Goal: Task Accomplishment & Management: Manage account settings

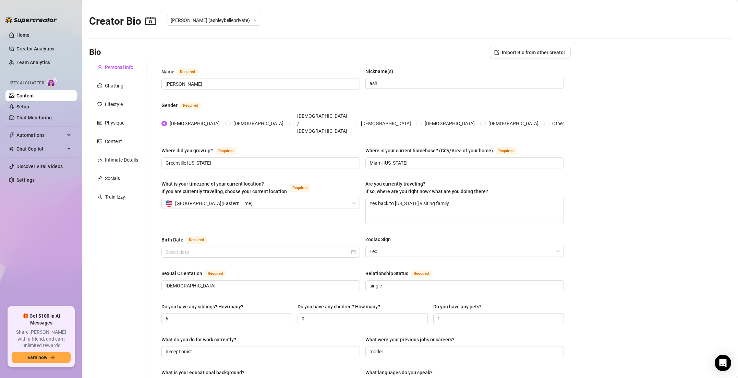
type input "[DATE]"
click at [29, 104] on link "Setup" at bounding box center [22, 106] width 13 height 5
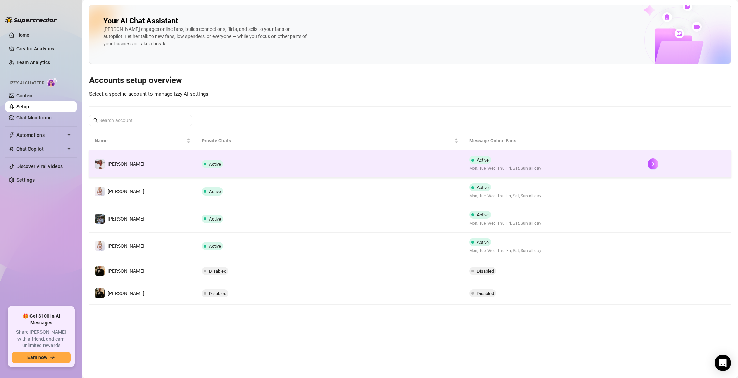
click at [264, 163] on td "Active" at bounding box center [329, 163] width 267 height 27
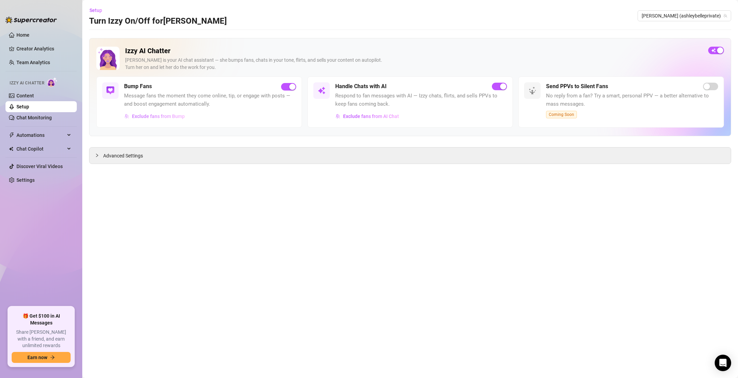
click at [173, 114] on span "Exclude fans from Bump" at bounding box center [158, 115] width 53 height 5
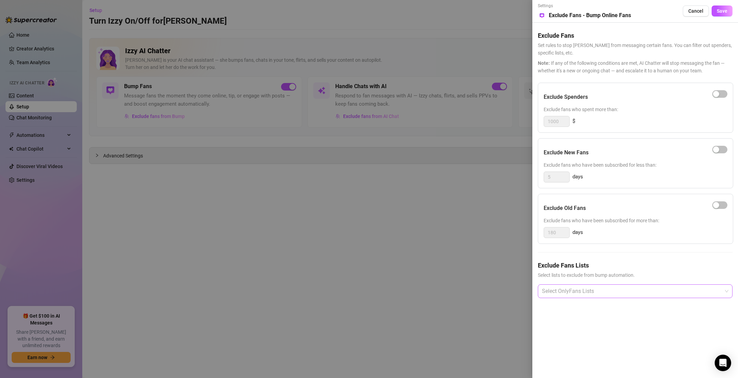
click at [624, 287] on div at bounding box center [631, 291] width 185 height 12
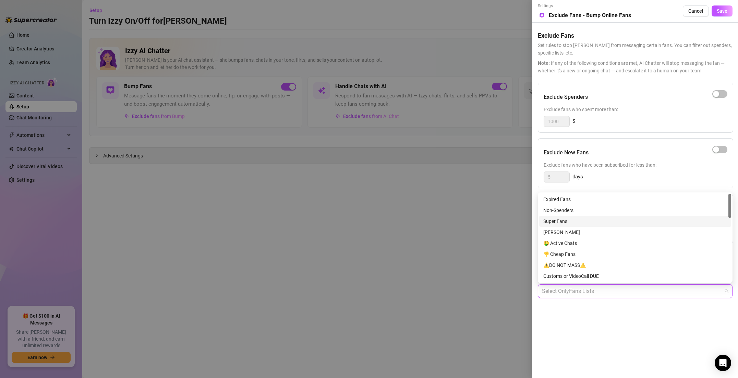
click at [571, 221] on div "Super Fans" at bounding box center [635, 221] width 184 height 8
click at [728, 12] on button "Save" at bounding box center [721, 10] width 21 height 11
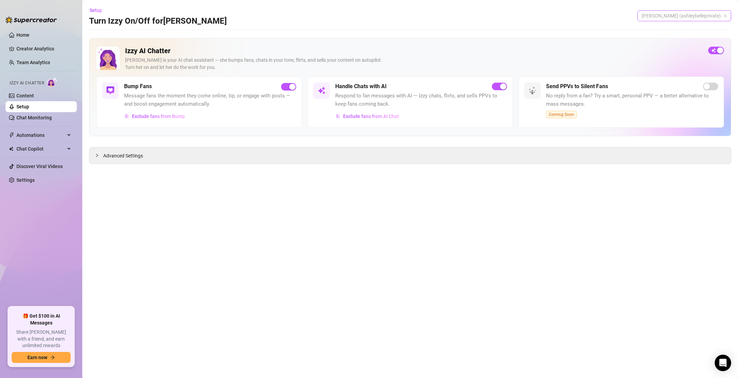
click at [676, 16] on span "[PERSON_NAME] (ashleybelleprivate)" at bounding box center [683, 16] width 85 height 10
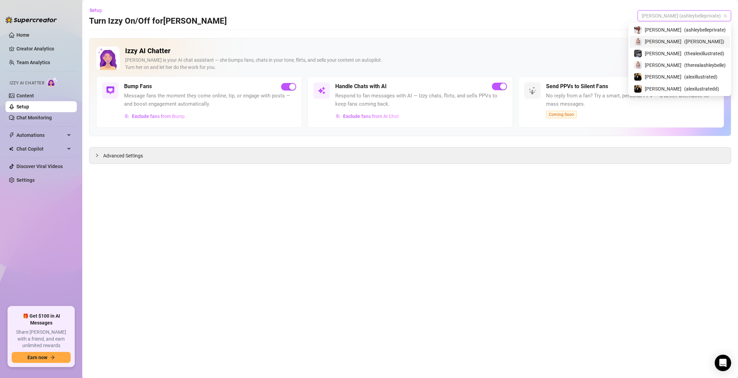
click at [684, 38] on span "( [PERSON_NAME] )" at bounding box center [704, 42] width 40 height 8
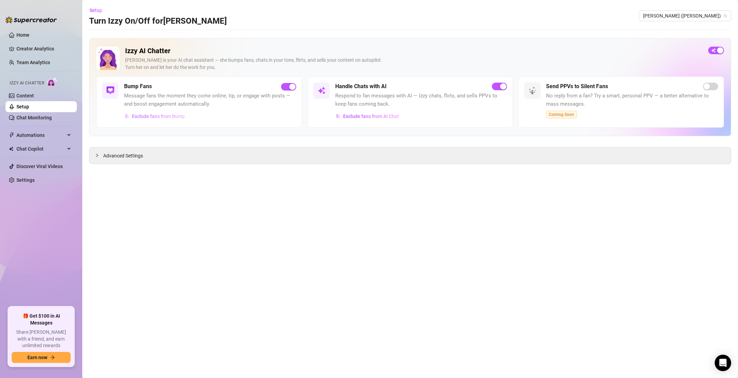
click at [184, 117] on span "Exclude fans from Bump" at bounding box center [158, 115] width 53 height 5
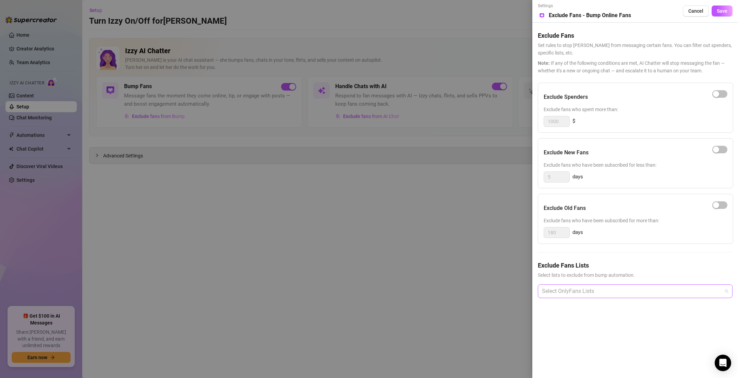
click at [584, 293] on div at bounding box center [631, 291] width 185 height 12
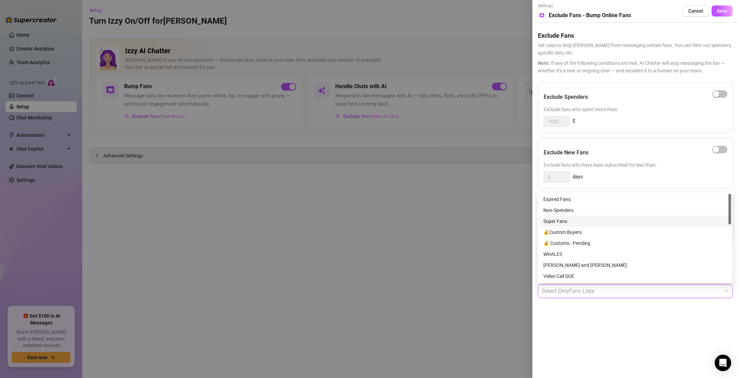
click at [562, 218] on div "Super Fans" at bounding box center [635, 221] width 184 height 8
click at [558, 253] on div "WHALES" at bounding box center [635, 254] width 184 height 8
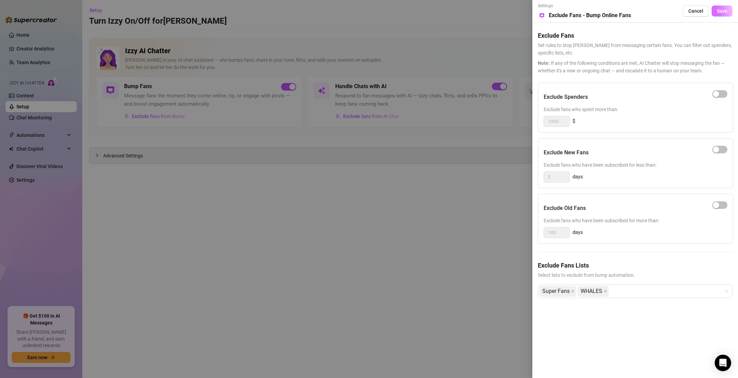
click at [723, 15] on button "Save" at bounding box center [721, 10] width 21 height 11
